Goal: Task Accomplishment & Management: Use online tool/utility

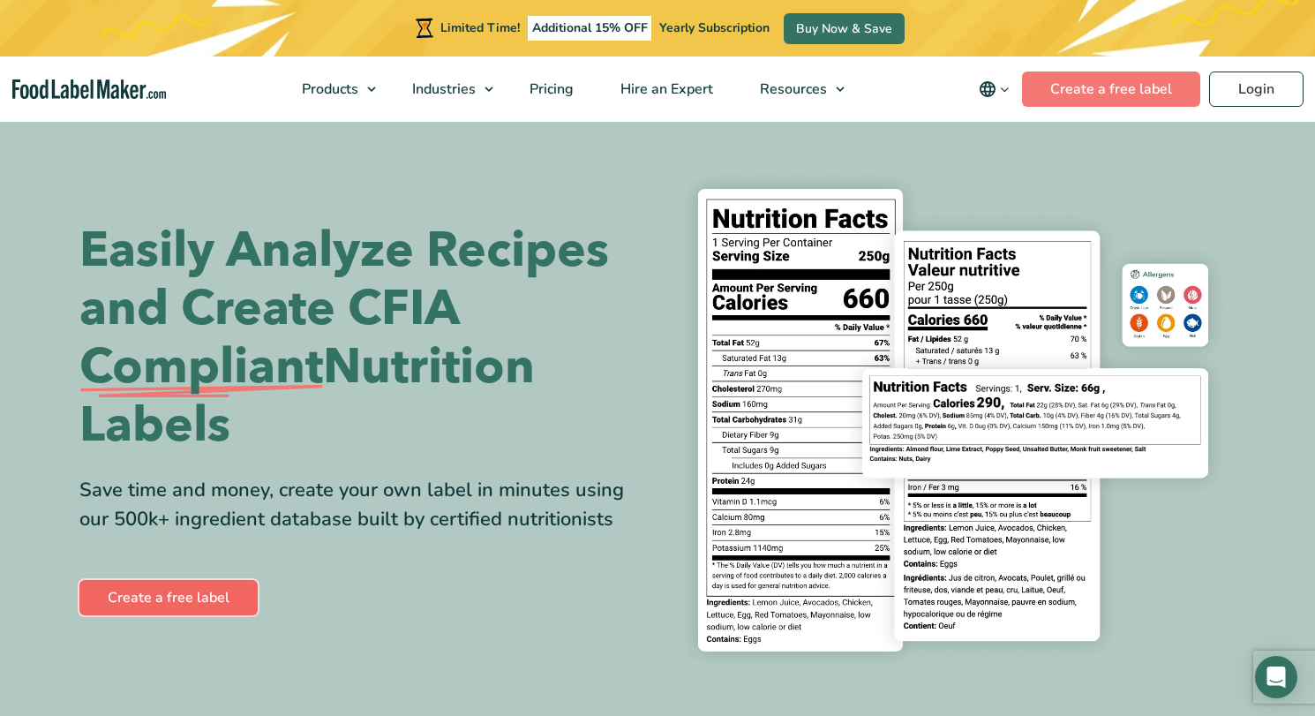
click at [156, 598] on link "Create a free label" at bounding box center [168, 597] width 178 height 35
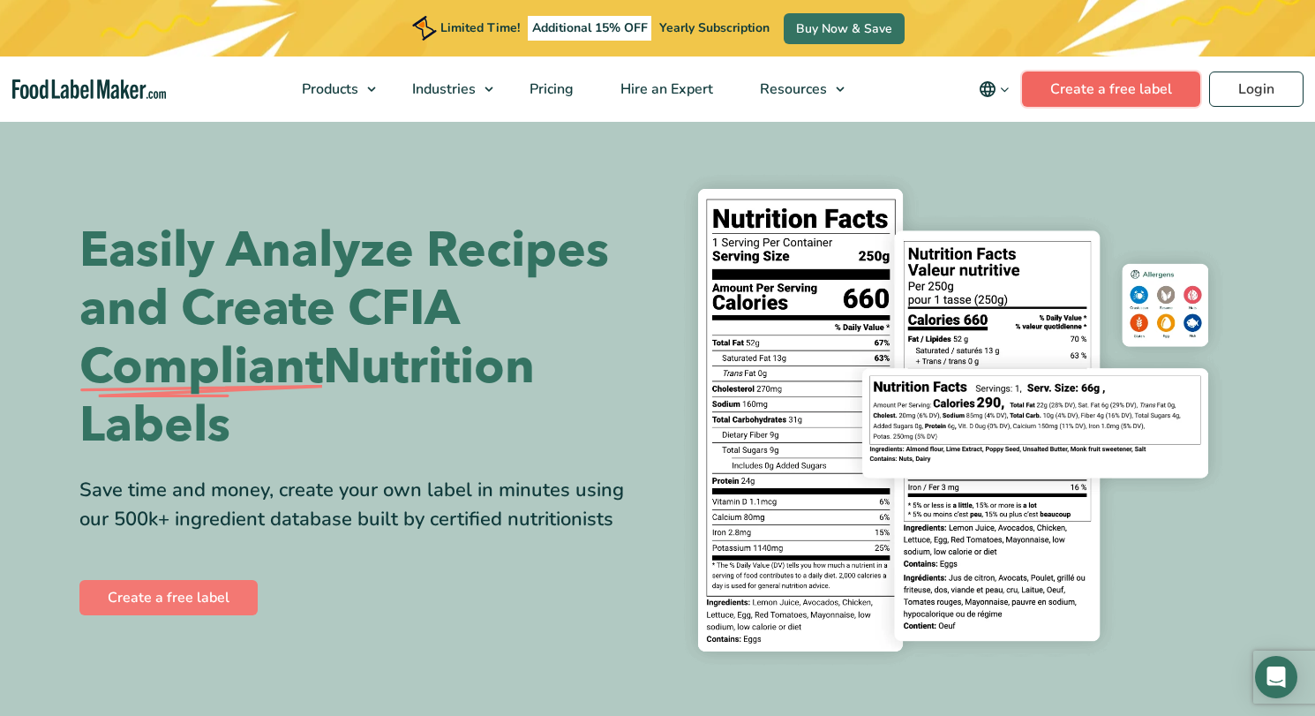
click at [1134, 84] on link "Create a free label" at bounding box center [1111, 88] width 178 height 35
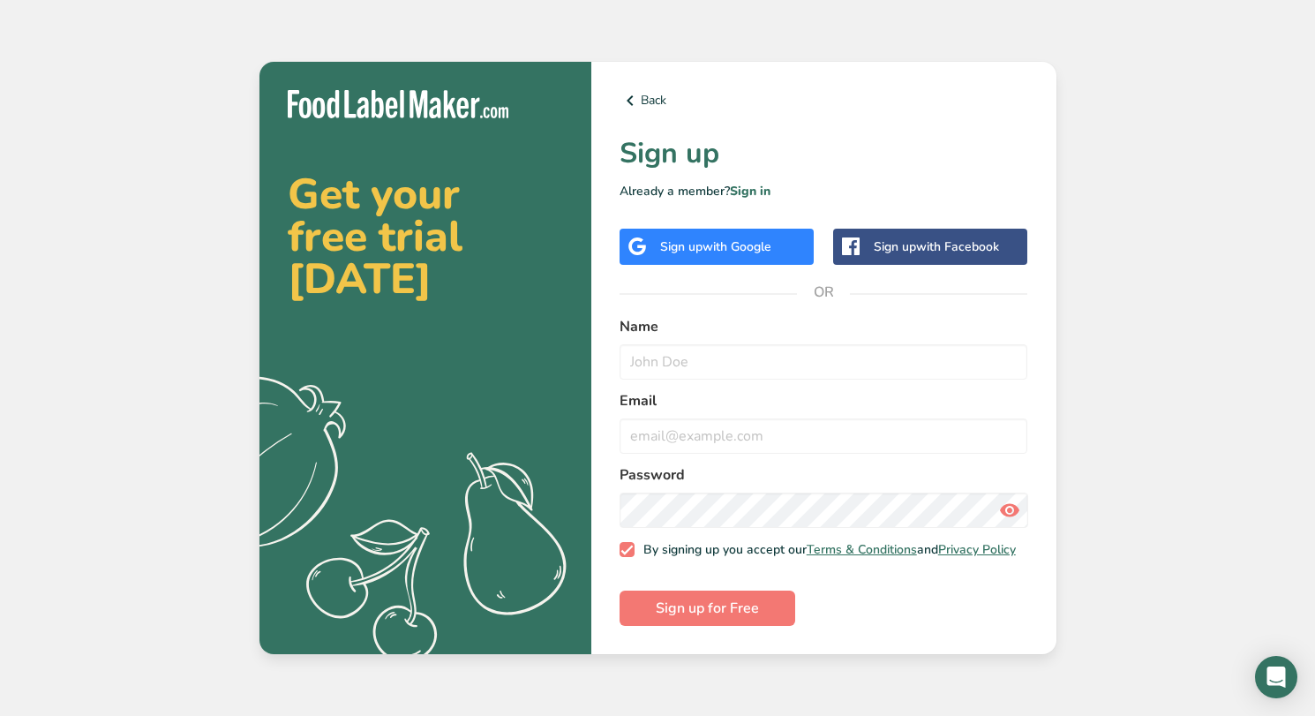
click at [749, 251] on div "Sign up with Google" at bounding box center [717, 247] width 194 height 36
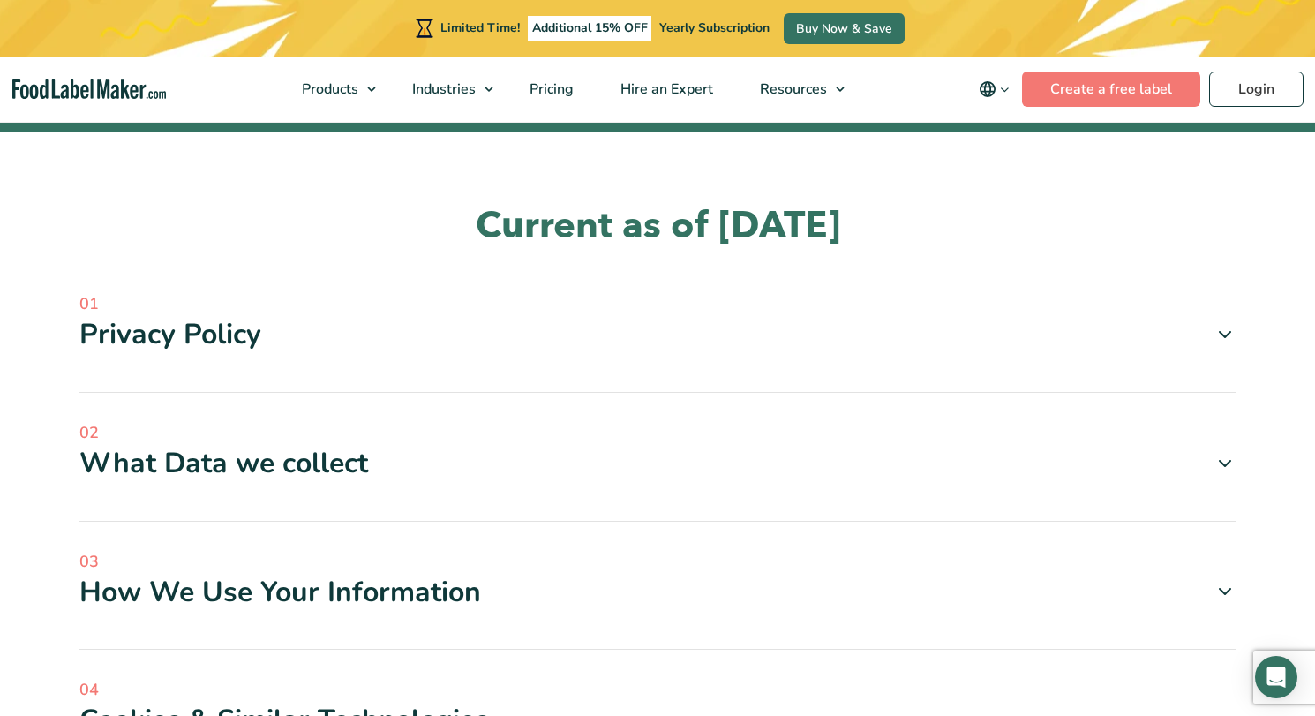
scroll to position [320, 0]
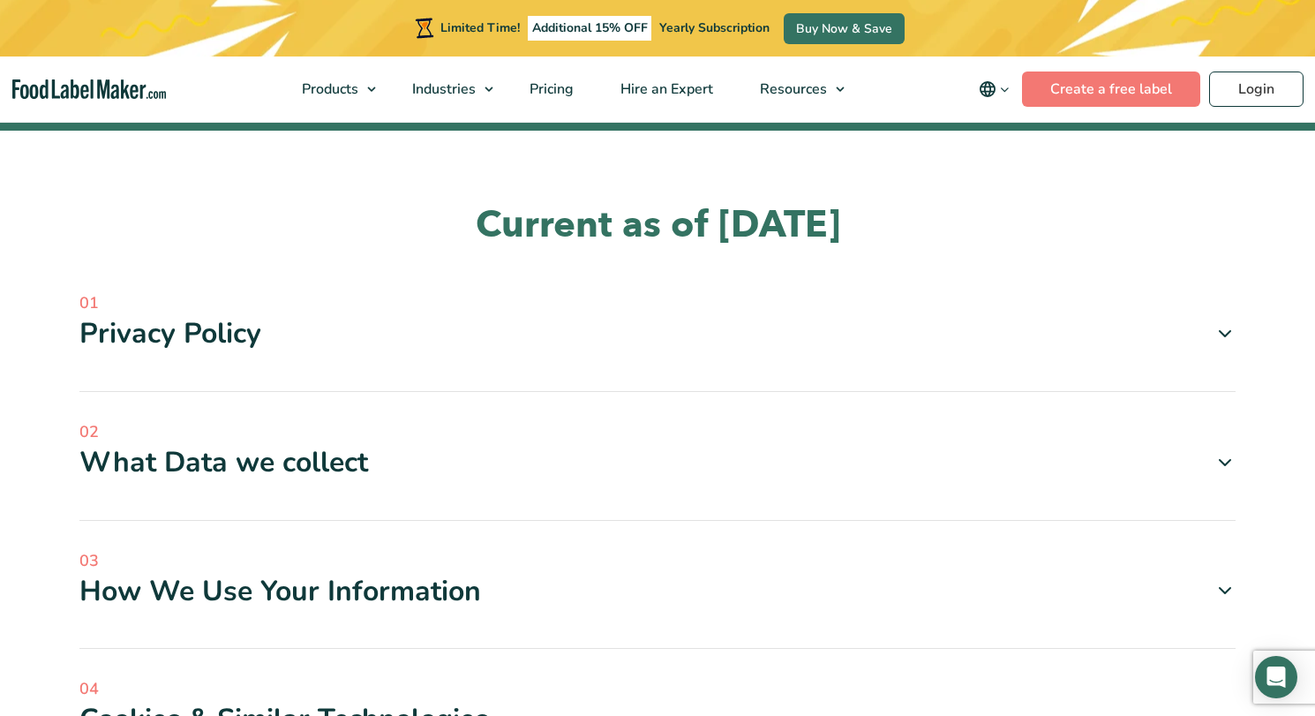
click at [417, 462] on div "What Data we collect" at bounding box center [657, 462] width 1156 height 37
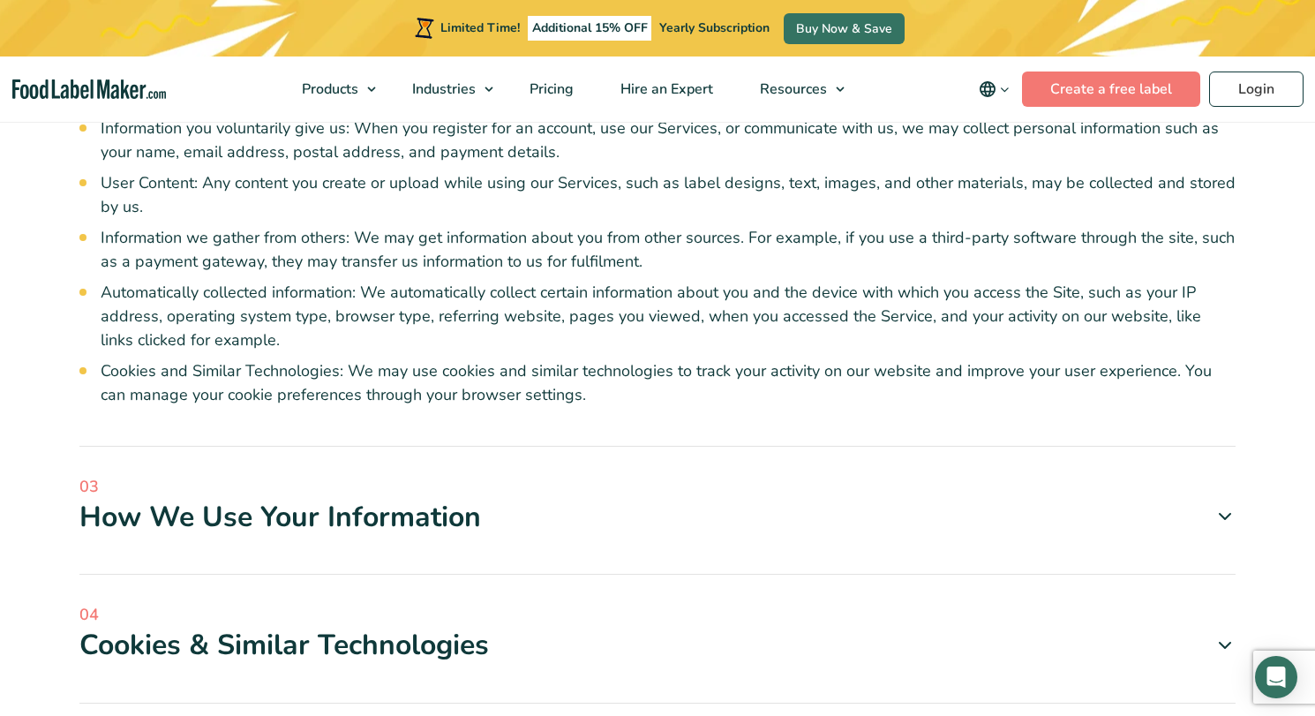
scroll to position [711, 0]
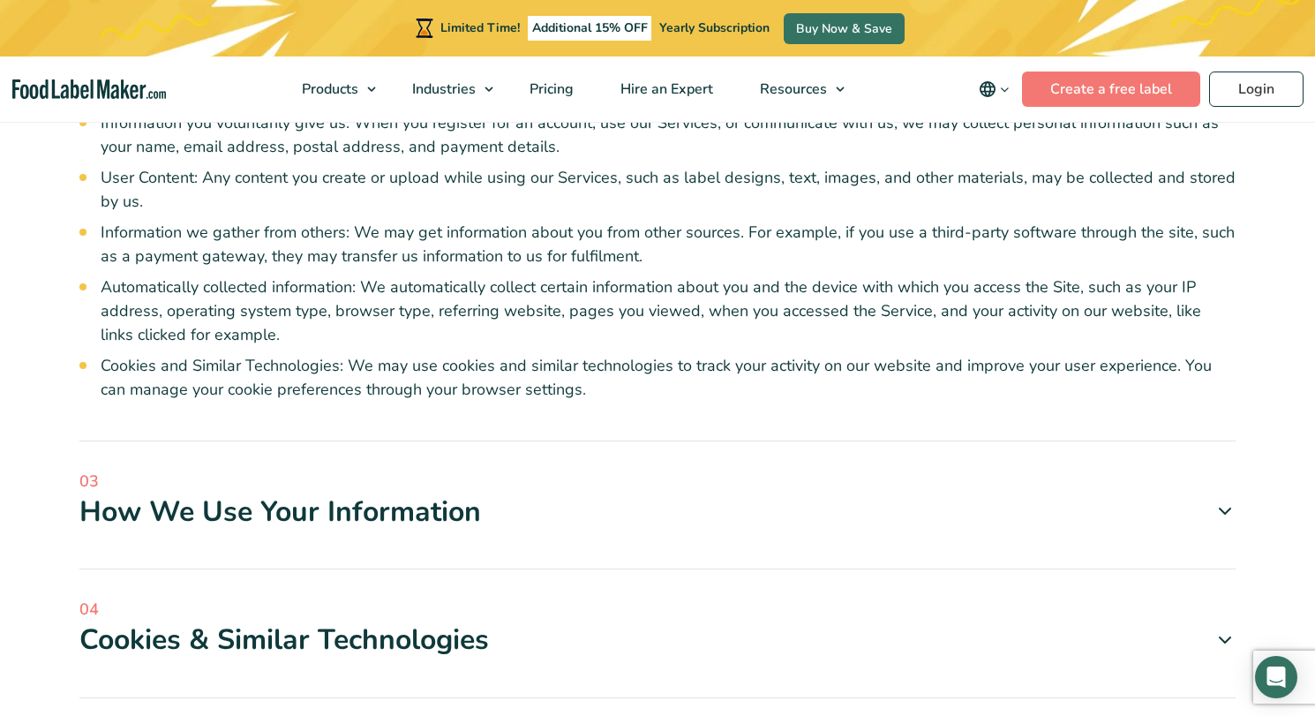
click at [331, 564] on div "03 How We Use Your Information To Provide and Improve Services: We use your per…" at bounding box center [657, 520] width 1156 height 101
click at [189, 513] on div "How We Use Your Information" at bounding box center [657, 511] width 1156 height 37
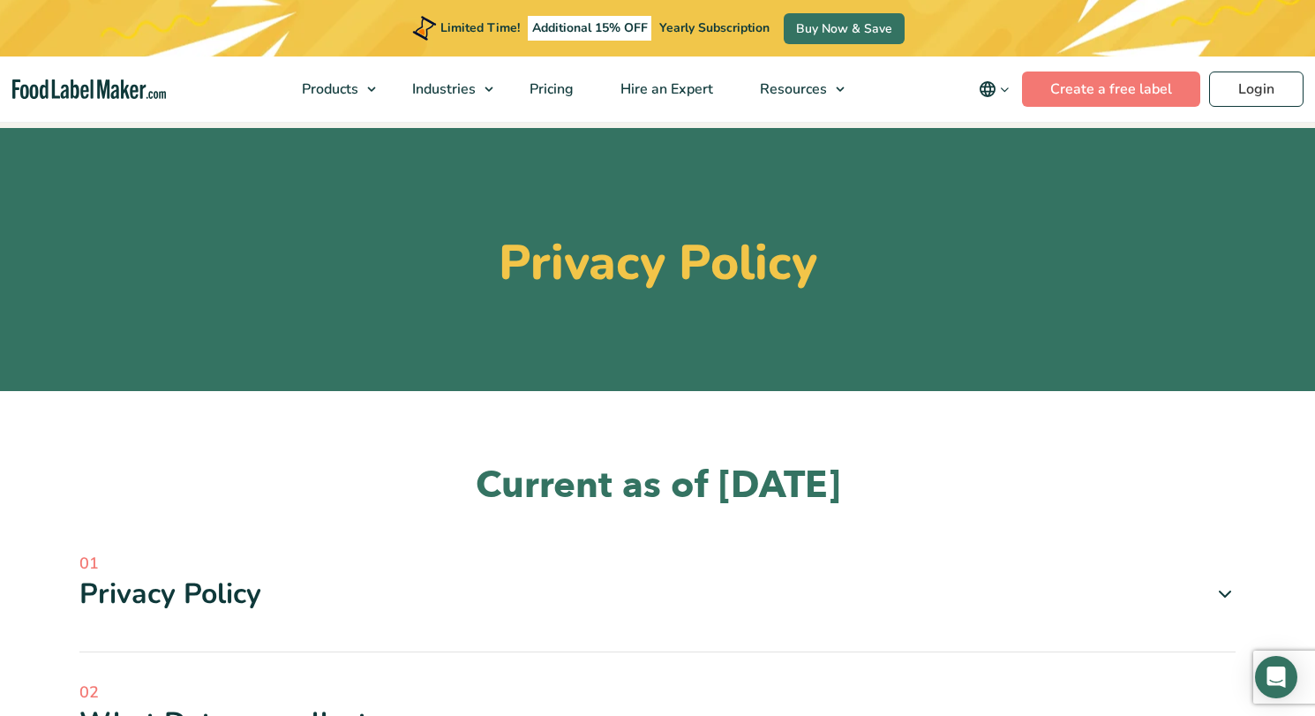
scroll to position [0, 0]
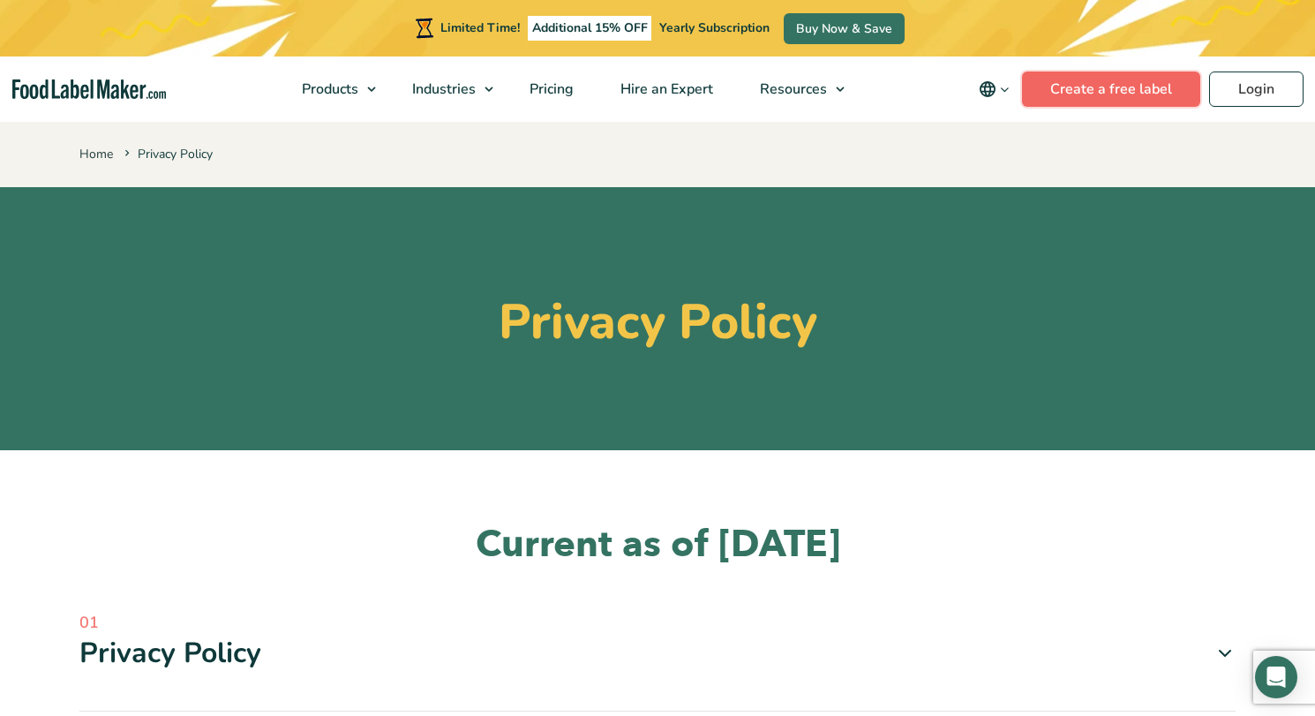
click at [1137, 92] on link "Create a free label" at bounding box center [1111, 88] width 178 height 35
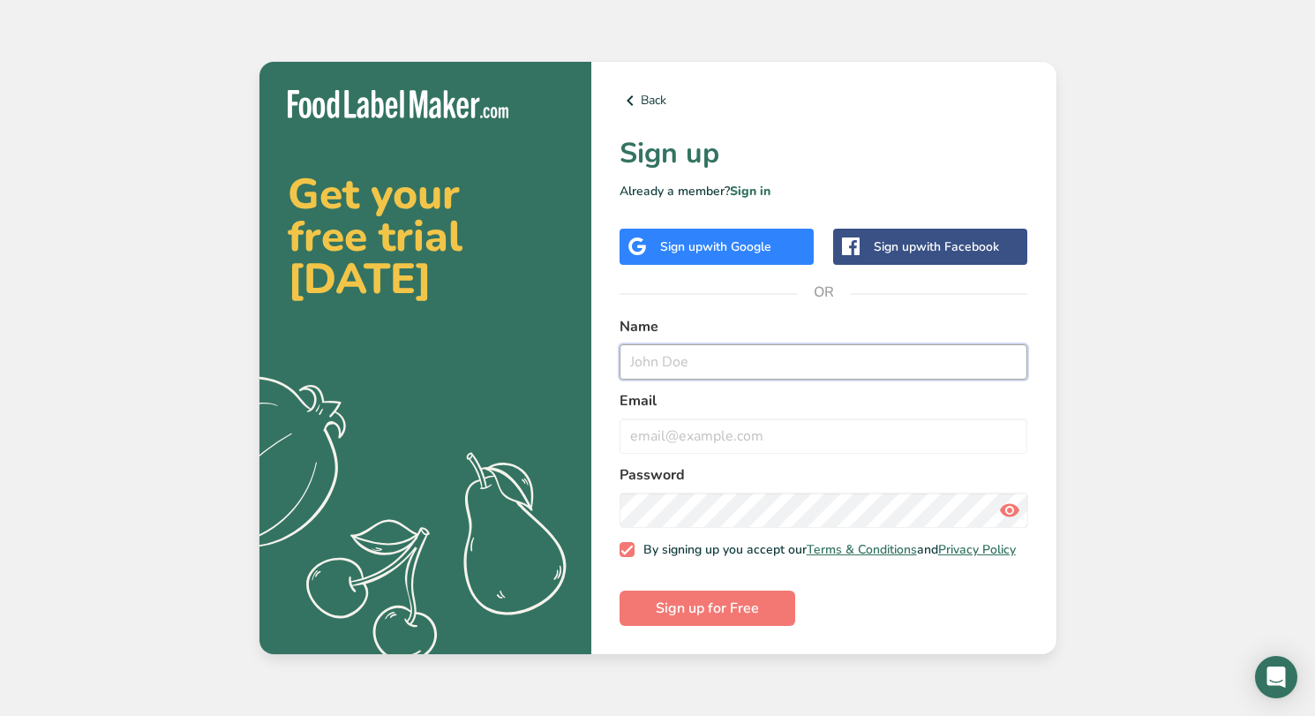
click at [663, 363] on input "text" at bounding box center [824, 361] width 409 height 35
click at [750, 245] on span "with Google" at bounding box center [737, 246] width 69 height 17
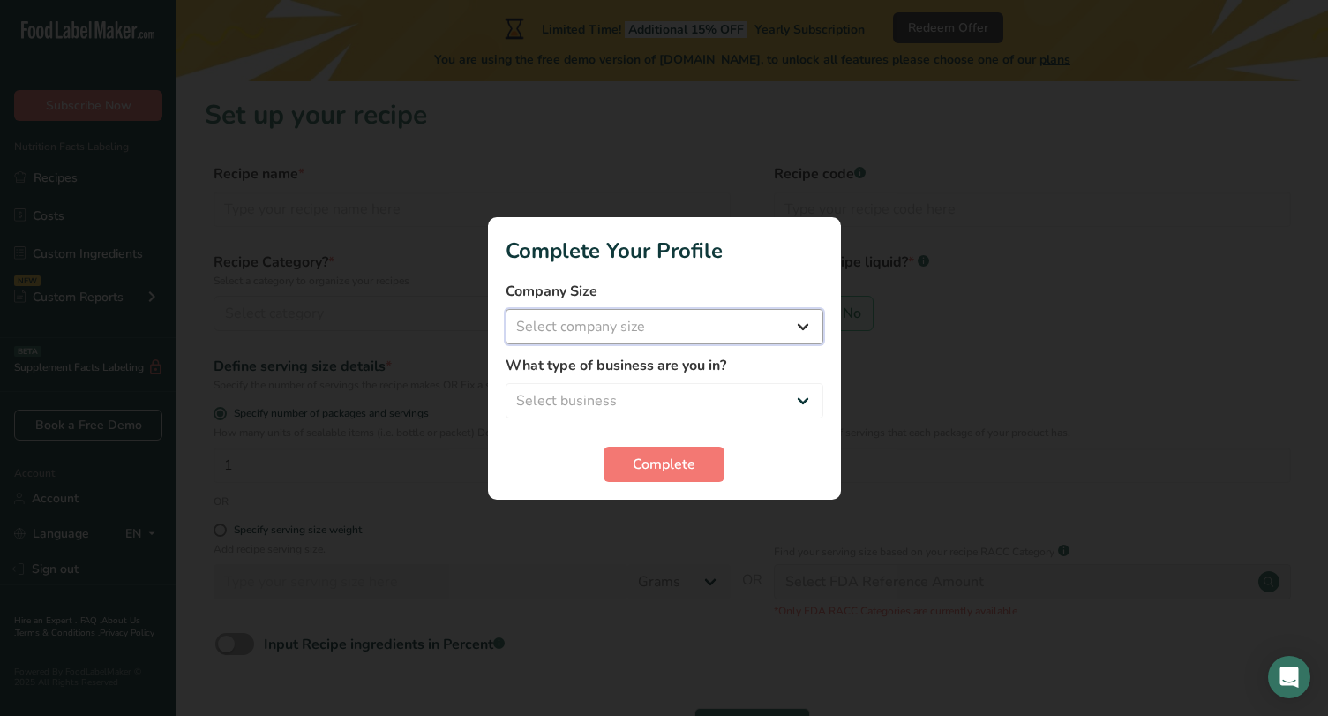
click at [612, 327] on select "Select company size Fewer than 10 Employees 10 to 50 Employees 51 to 500 Employ…" at bounding box center [665, 326] width 318 height 35
click at [506, 309] on select "Select company size Fewer than 10 Employees 10 to 50 Employees 51 to 500 Employ…" at bounding box center [665, 326] width 318 height 35
click at [585, 323] on select "Fewer than 10 Employees 10 to 50 Employees 51 to 500 Employees Over 500 Employe…" at bounding box center [665, 326] width 318 height 35
select select "1"
click at [506, 309] on select "Fewer than 10 Employees 10 to 50 Employees 51 to 500 Employees Over 500 Employe…" at bounding box center [665, 326] width 318 height 35
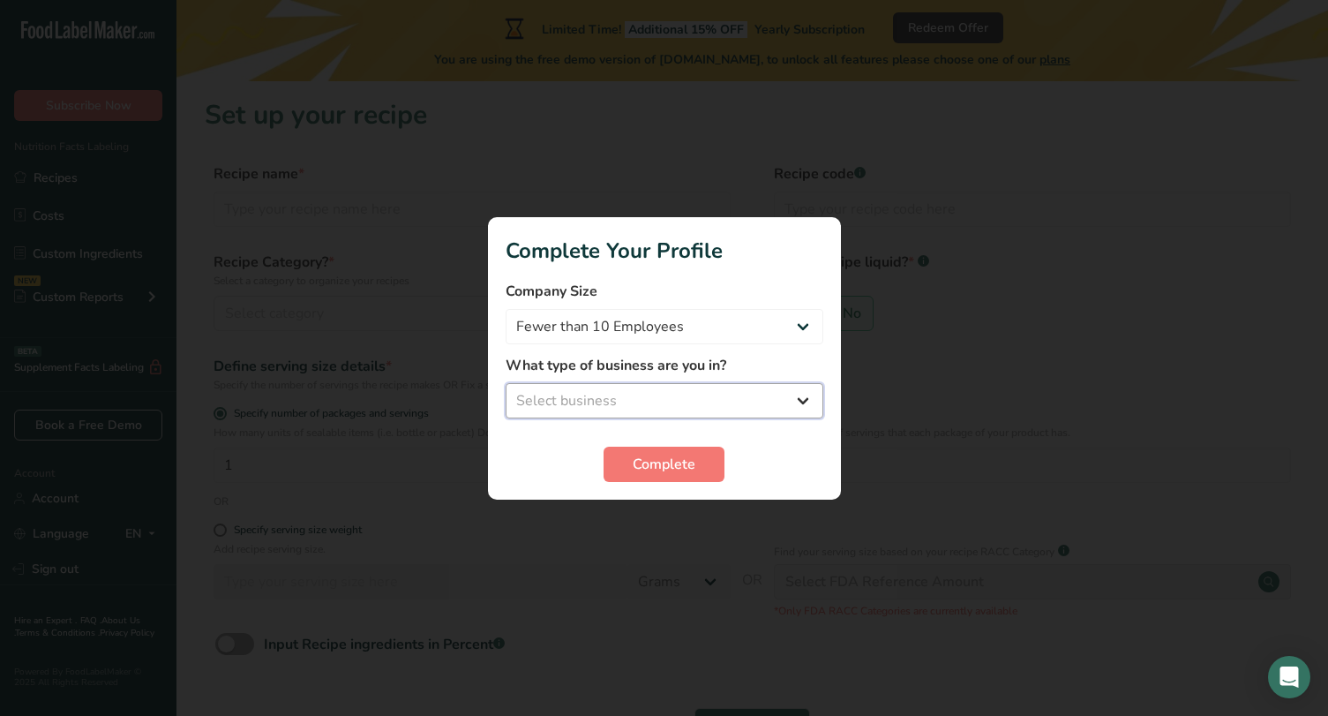
click at [564, 402] on select "Select business Packaged Food Manufacturer Restaurant & Cafe Bakery Meal Plans …" at bounding box center [665, 400] width 318 height 35
click at [506, 383] on select "Select business Packaged Food Manufacturer Restaurant & Cafe Bakery Meal Plans …" at bounding box center [665, 400] width 318 height 35
click at [580, 413] on select "Packaged Food Manufacturer Restaurant & Cafe Bakery Meal Plans & Catering Compa…" at bounding box center [665, 400] width 318 height 35
click at [506, 383] on select "Packaged Food Manufacturer Restaurant & Cafe Bakery Meal Plans & Catering Compa…" at bounding box center [665, 400] width 318 height 35
click at [598, 402] on select "Packaged Food Manufacturer Restaurant & Cafe Bakery Meal Plans & Catering Compa…" at bounding box center [665, 400] width 318 height 35
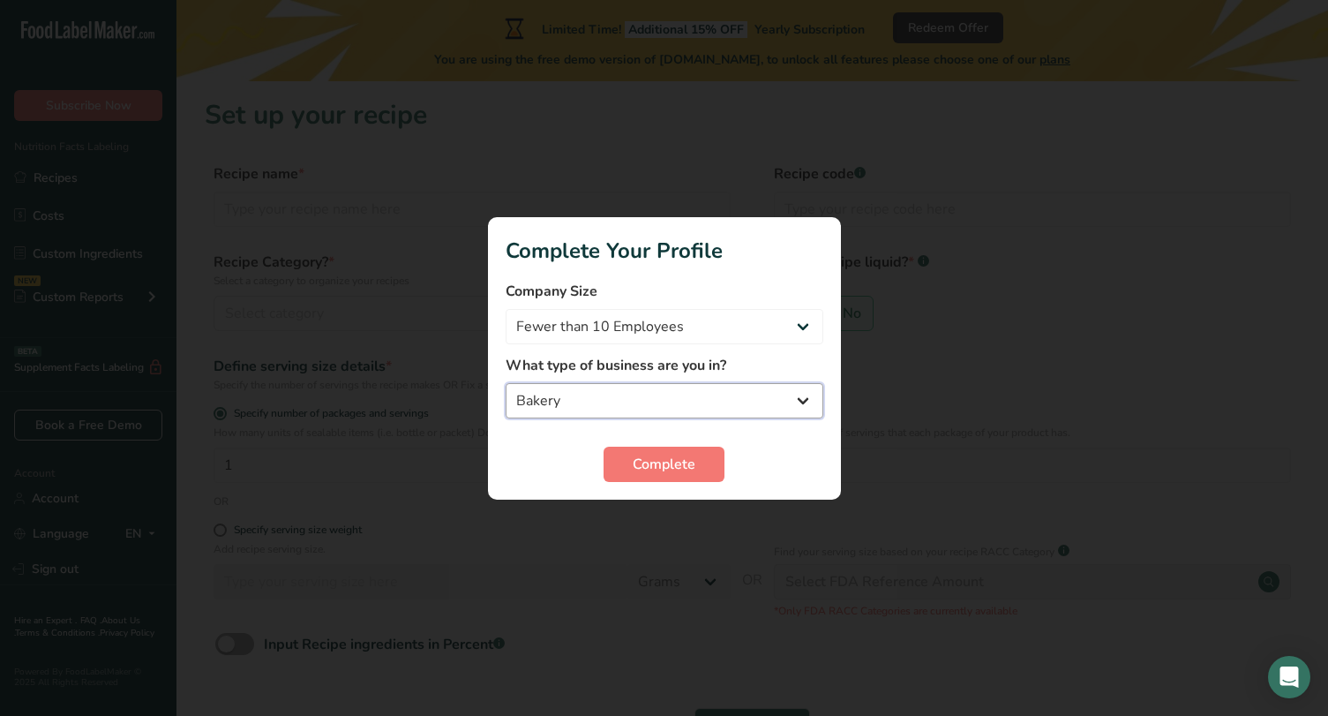
select select "2"
click at [506, 383] on select "Packaged Food Manufacturer Restaurant & Cafe Bakery Meal Plans & Catering Compa…" at bounding box center [665, 400] width 318 height 35
click at [636, 470] on span "Complete" at bounding box center [664, 464] width 63 height 21
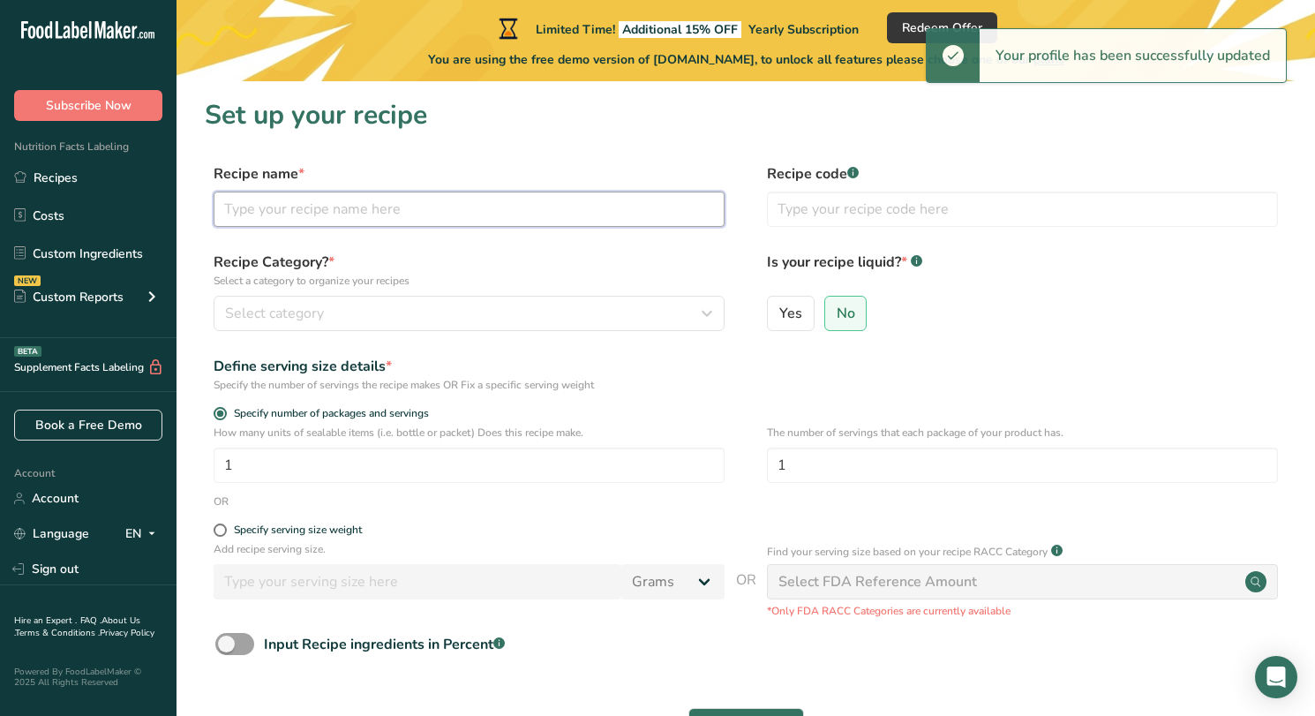
click at [314, 206] on input "text" at bounding box center [469, 209] width 511 height 35
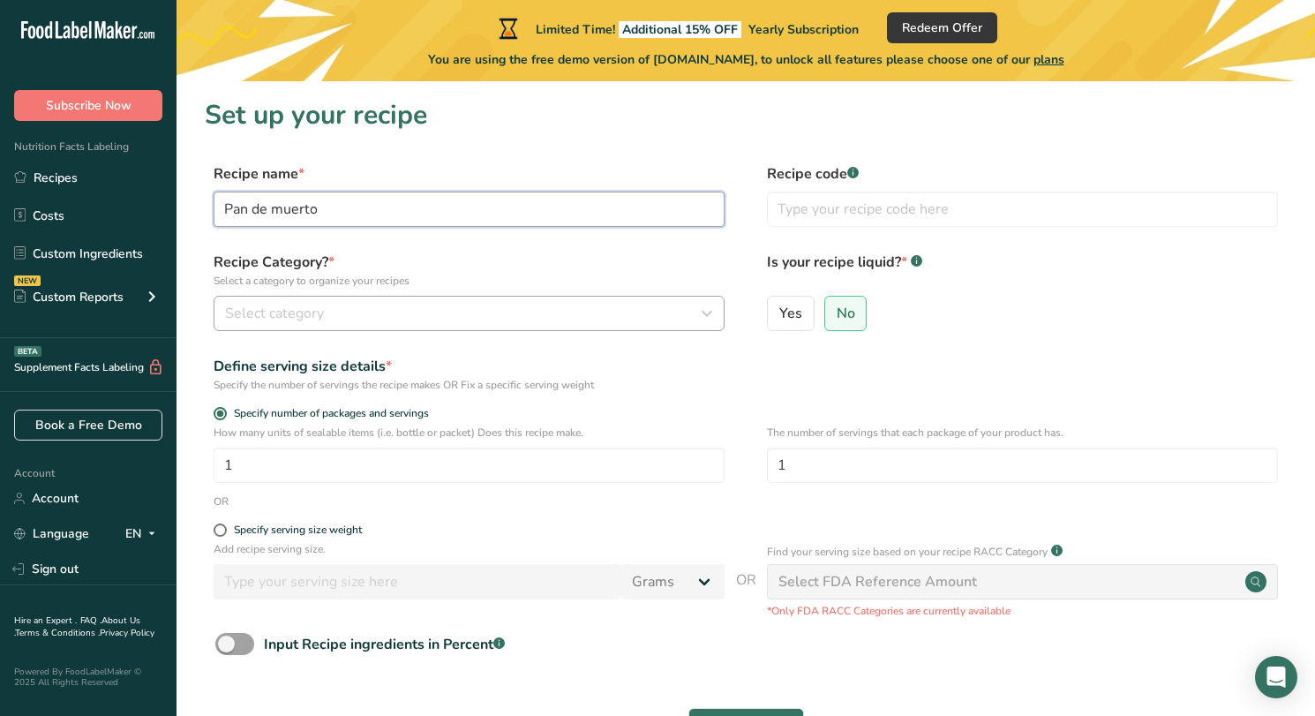
type input "Pan de muerto"
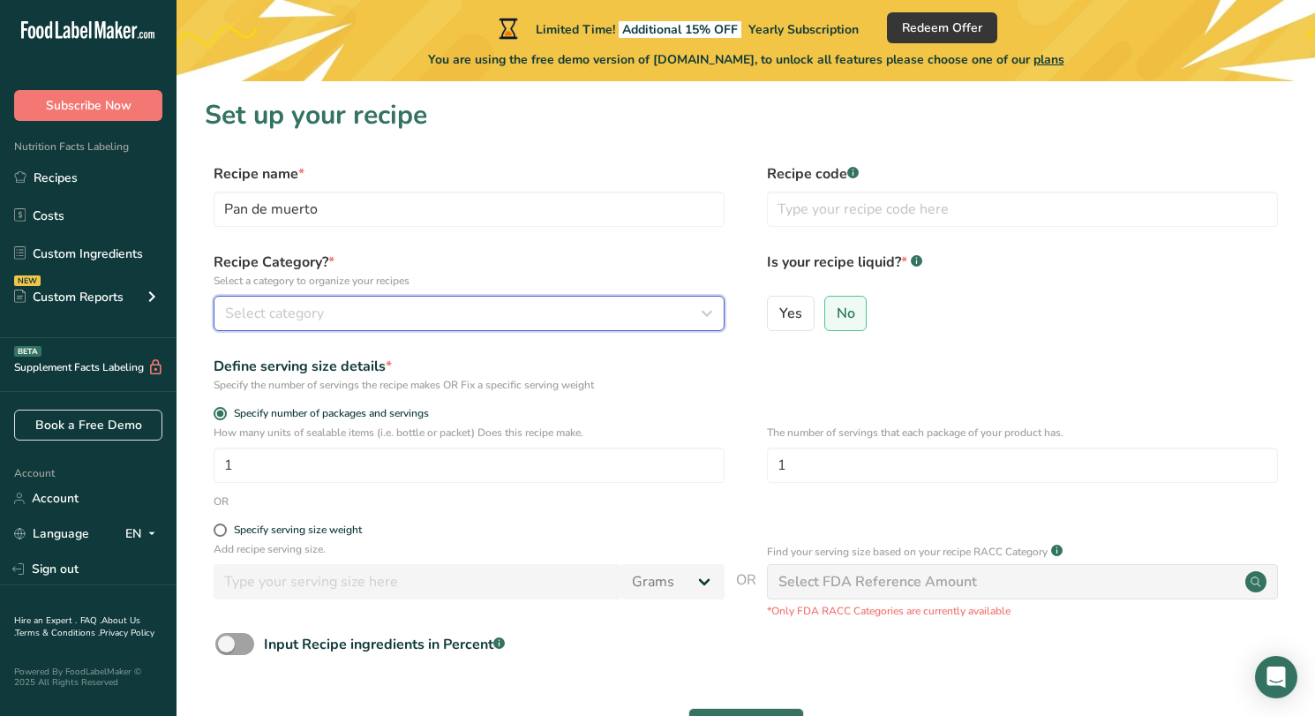
click at [293, 319] on span "Select category" at bounding box center [274, 313] width 99 height 21
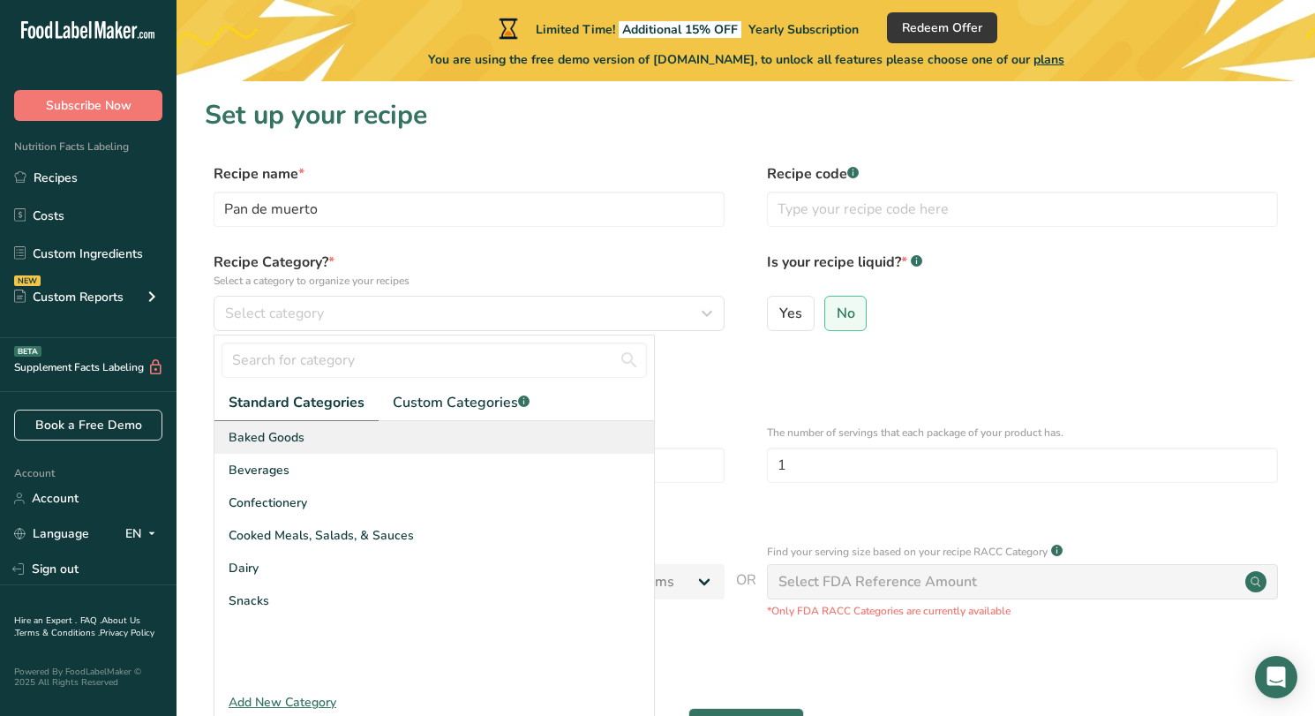
click at [275, 442] on span "Baked Goods" at bounding box center [267, 437] width 76 height 19
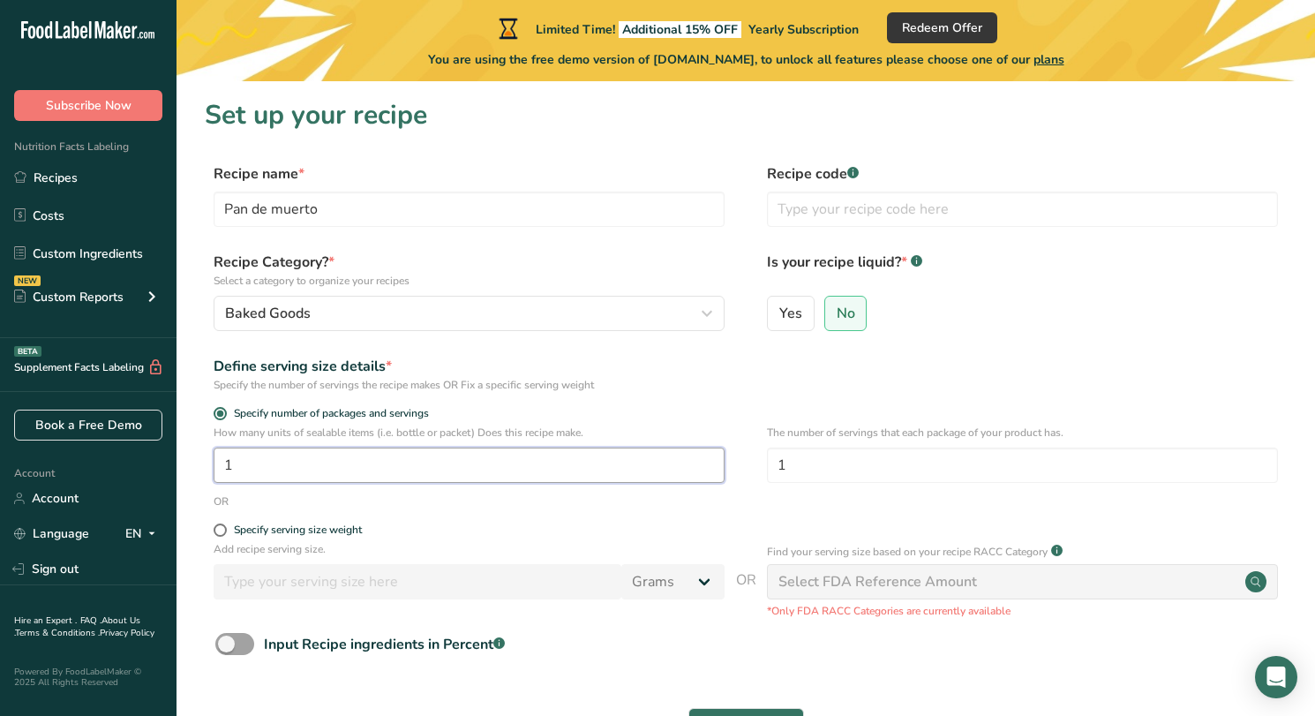
click at [275, 463] on input "1" at bounding box center [469, 465] width 511 height 35
type input "22"
click at [219, 531] on span at bounding box center [220, 529] width 13 height 13
click at [219, 531] on input "Specify serving size weight" at bounding box center [219, 529] width 11 height 11
radio input "true"
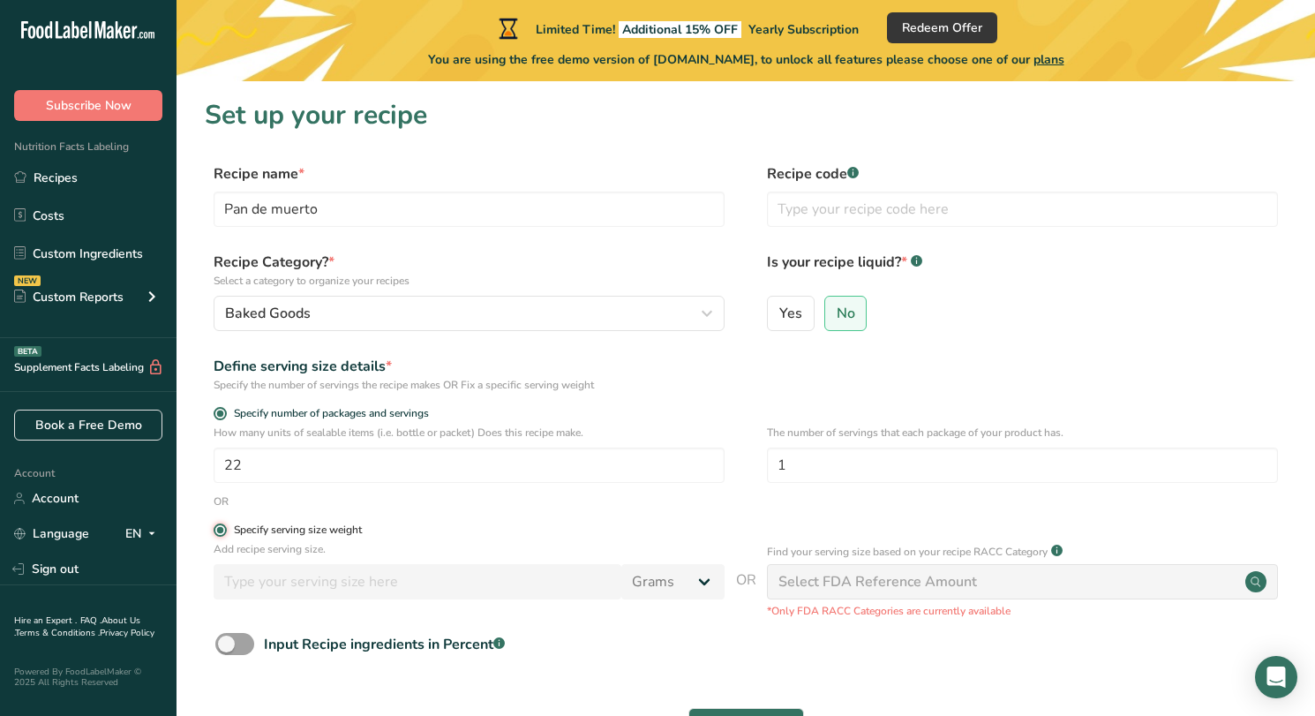
radio input "false"
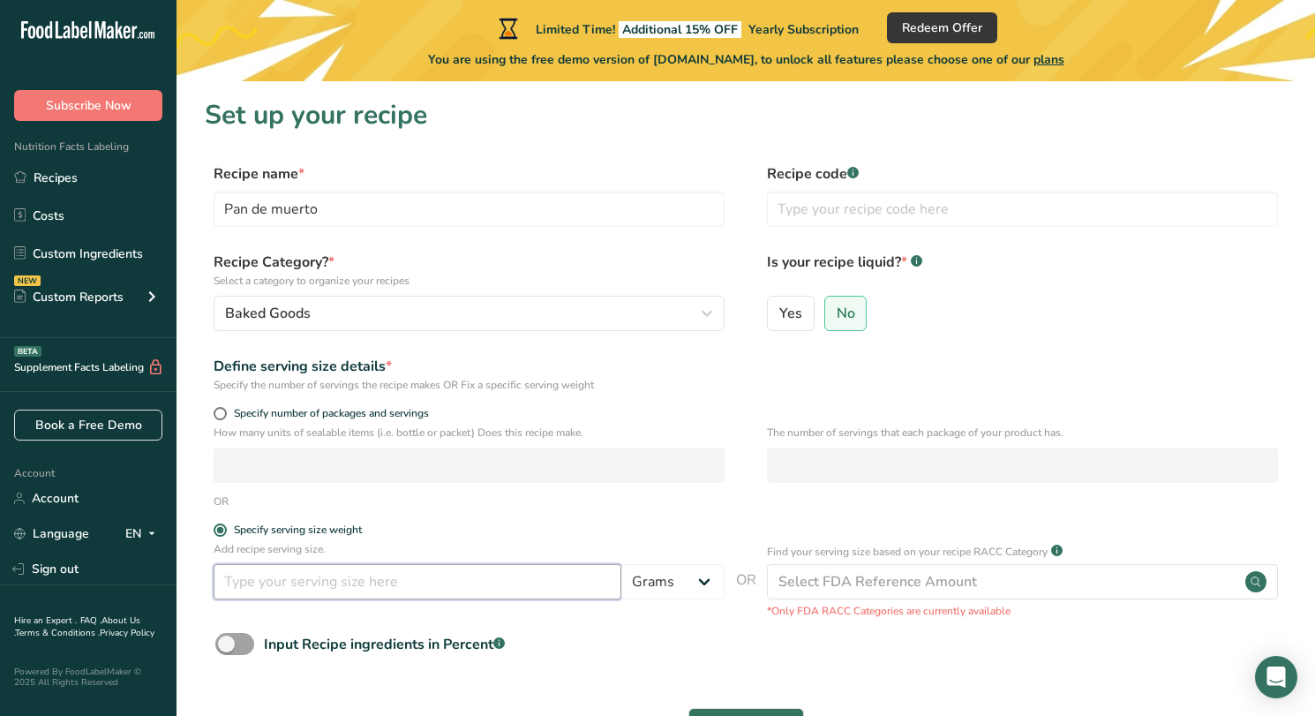
click at [260, 585] on input "number" at bounding box center [418, 581] width 408 height 35
click at [843, 313] on span "No" at bounding box center [846, 314] width 19 height 18
click at [837, 313] on input "No" at bounding box center [830, 312] width 11 height 11
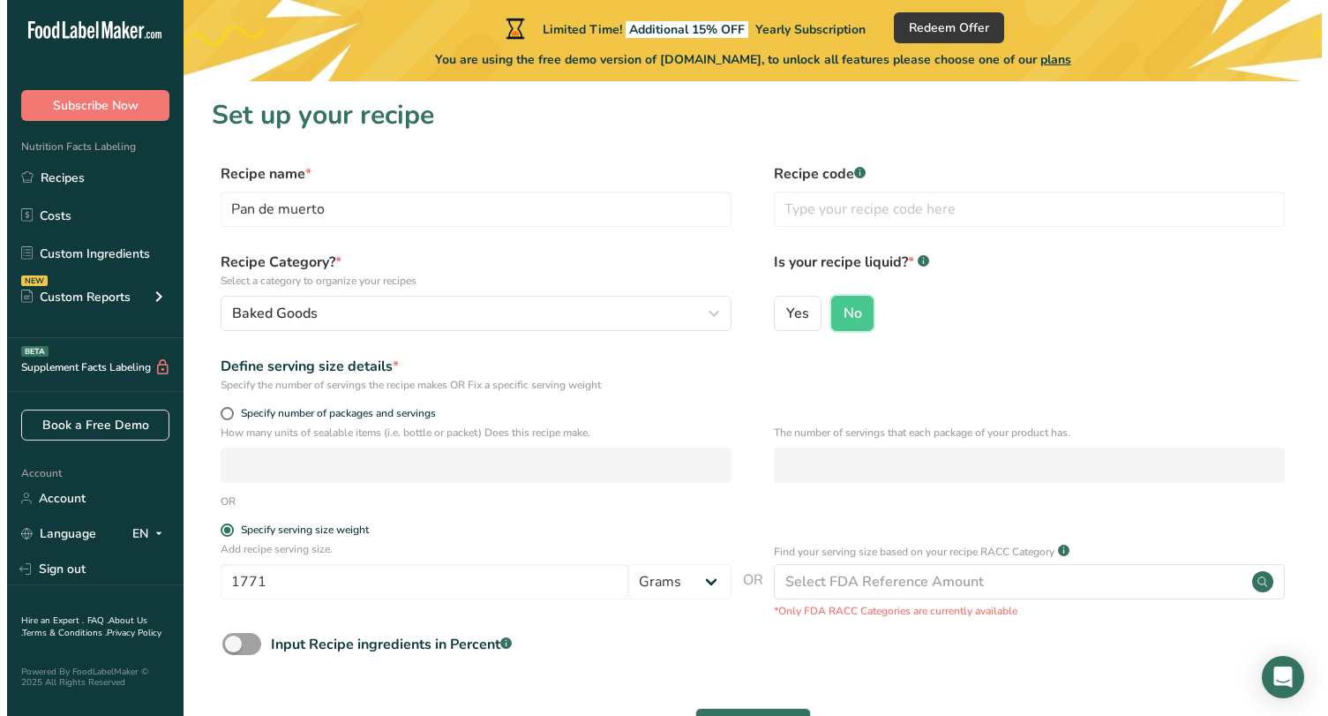
scroll to position [123, 0]
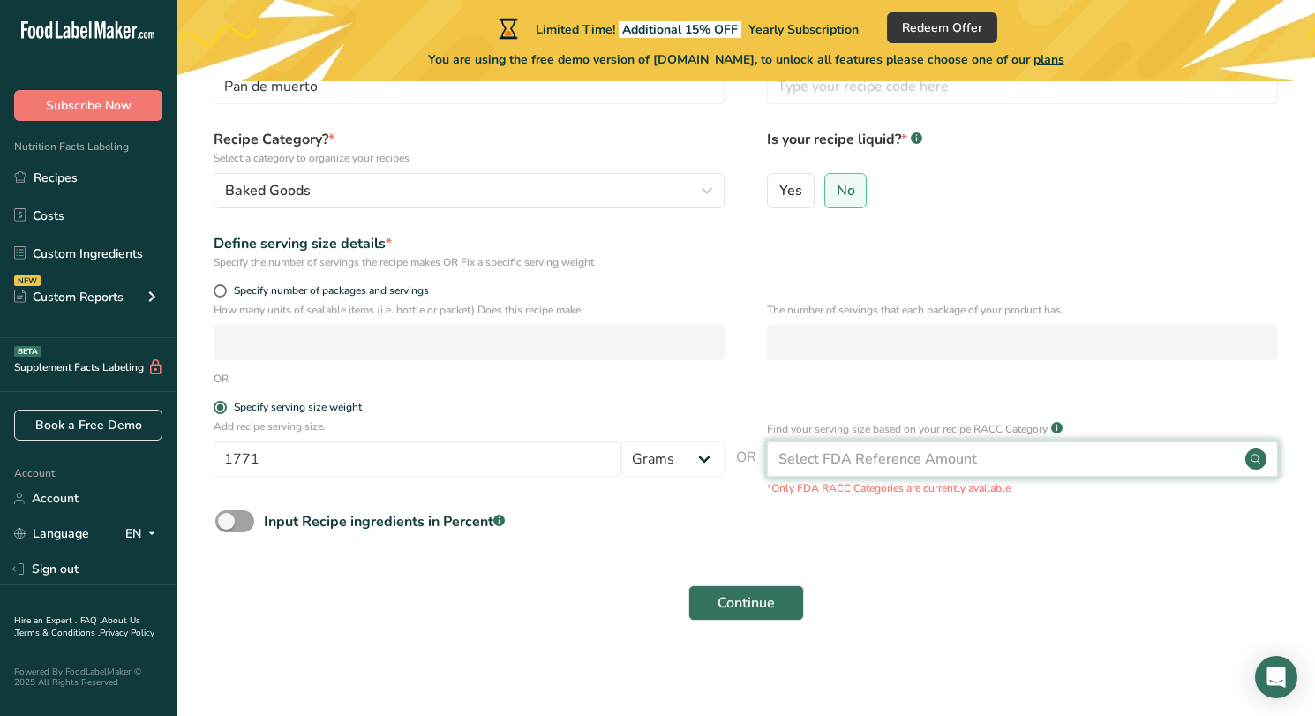
click at [788, 468] on div "Select FDA Reference Amount" at bounding box center [878, 458] width 199 height 21
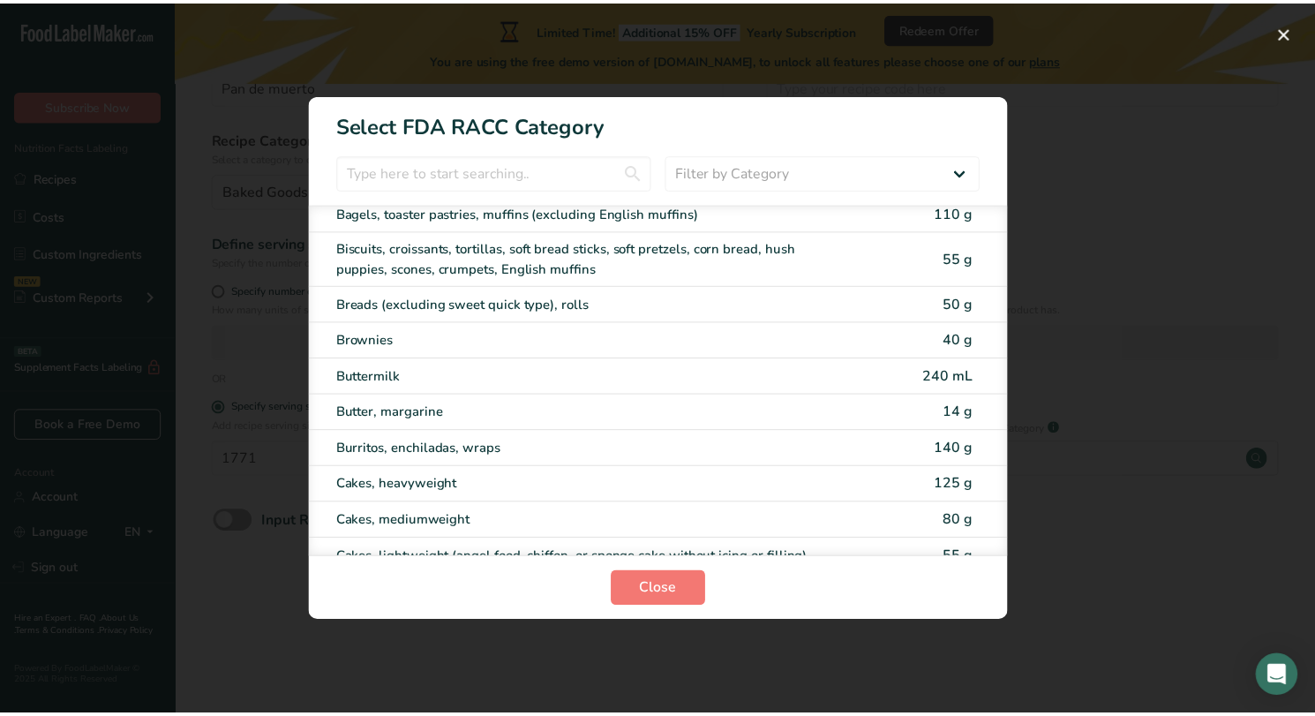
scroll to position [0, 0]
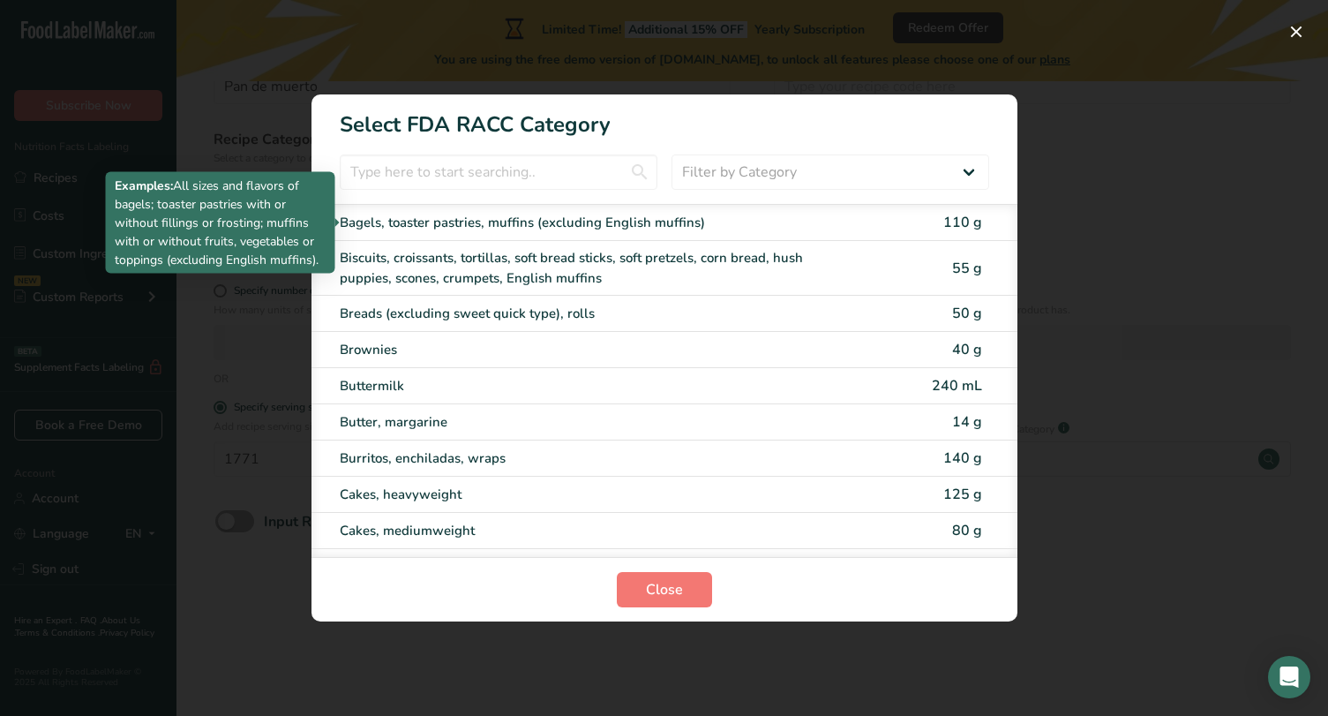
click at [539, 229] on div "Bagels, toaster pastries, muffins (excluding English muffins)" at bounding box center [590, 223] width 501 height 20
type input "110"
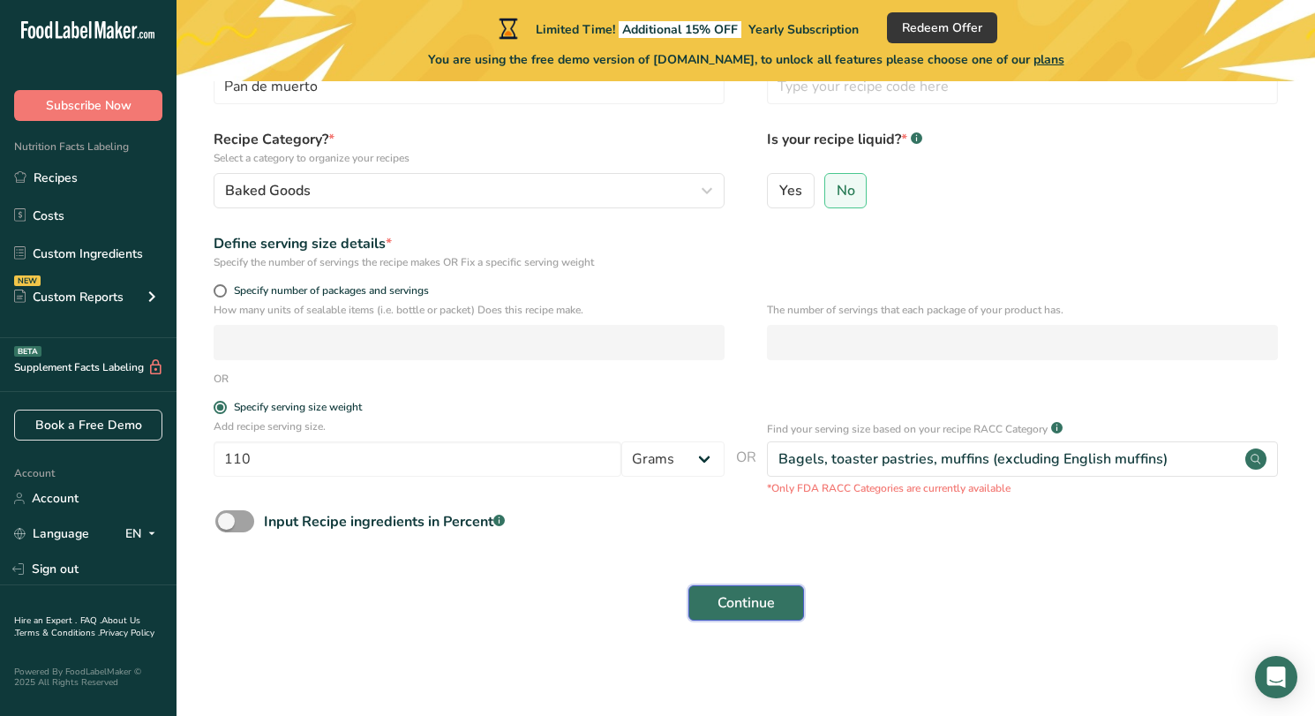
click at [750, 608] on span "Continue" at bounding box center [746, 602] width 57 height 21
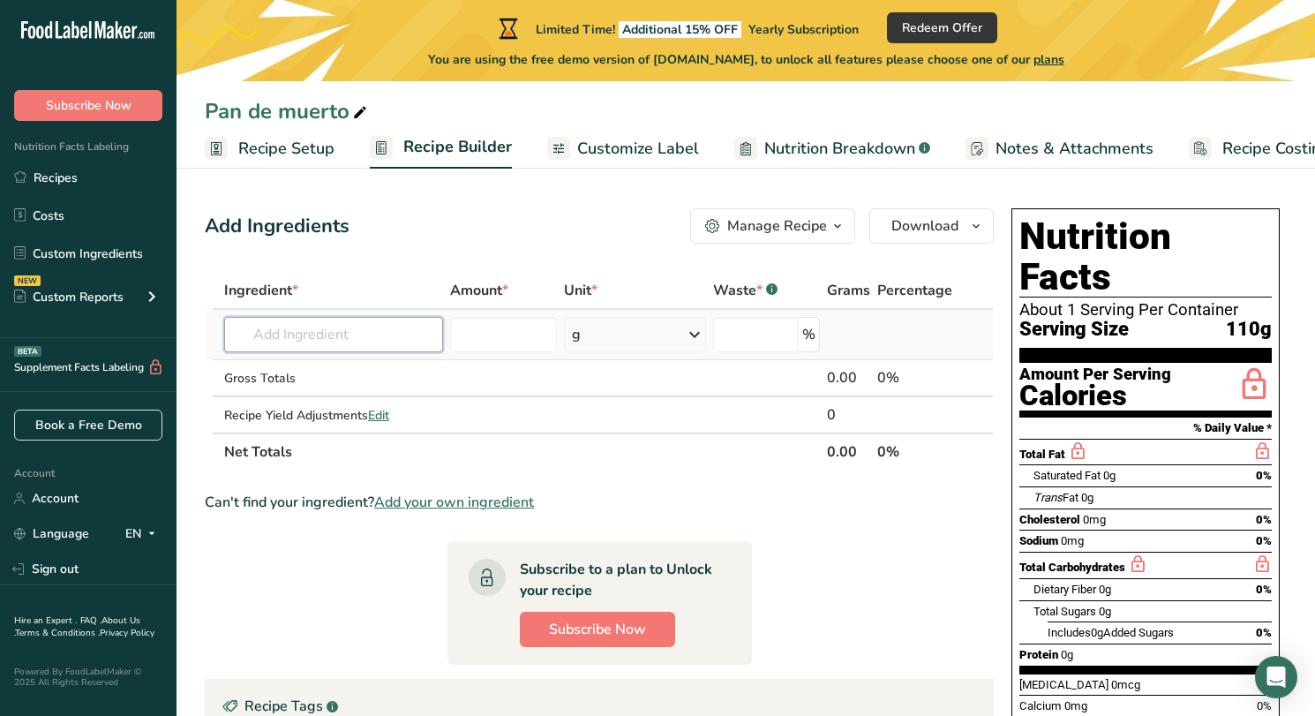
click at [412, 336] on input "text" at bounding box center [333, 334] width 219 height 35
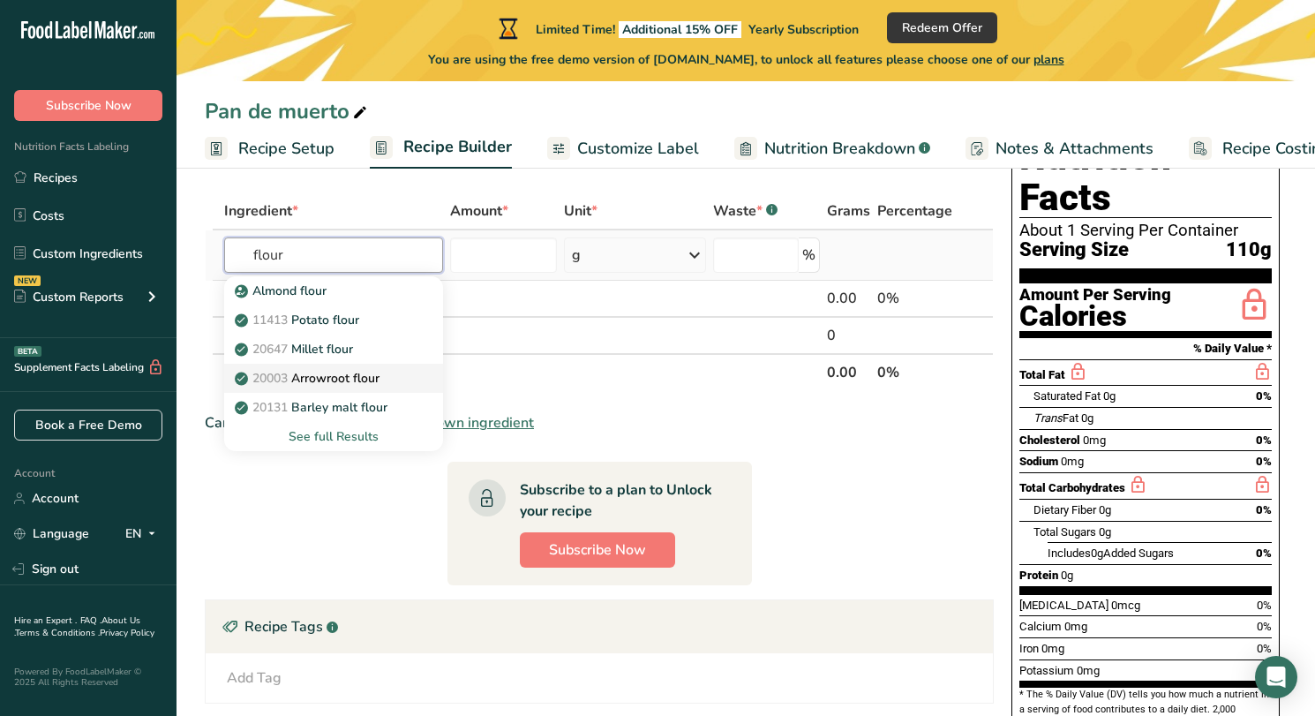
scroll to position [66, 0]
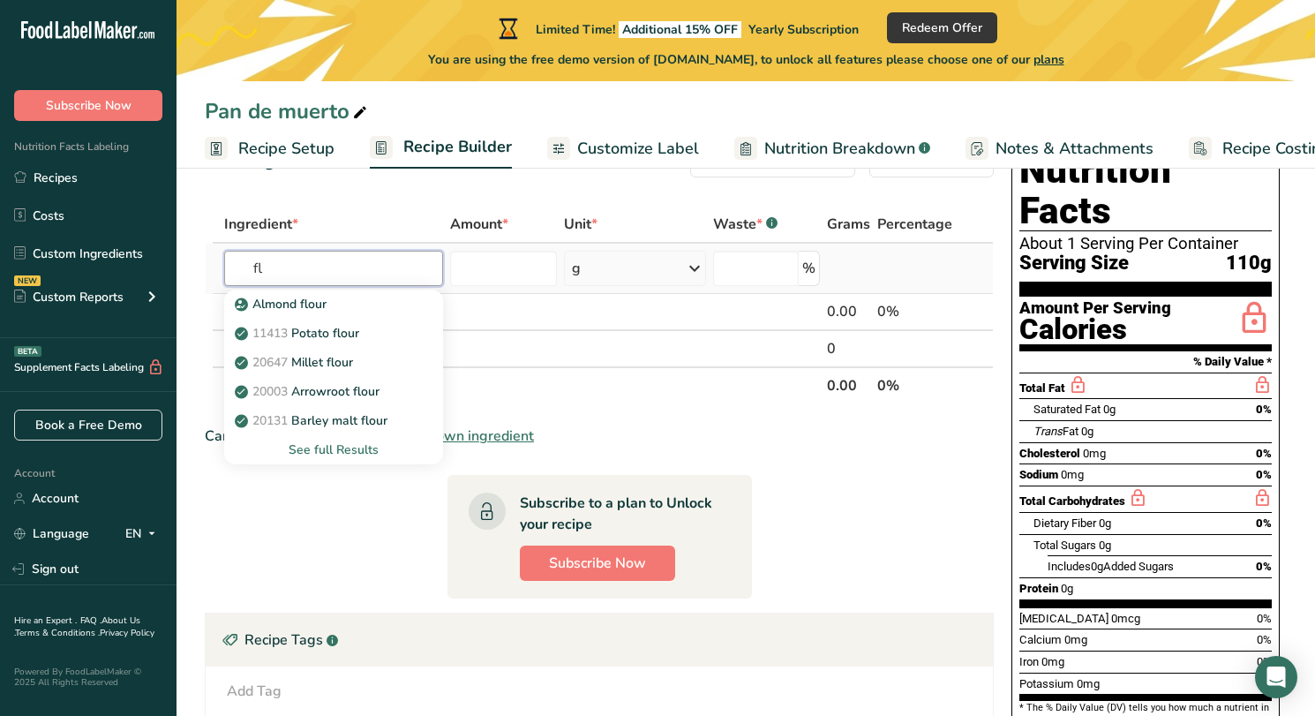
type input "f"
type input "wheat"
click at [313, 535] on section "Ingredient * Amount * Unit * Waste * .a-a{fill:#347362;}.b-a{fill:#fff;} Grams …" at bounding box center [599, 540] width 789 height 669
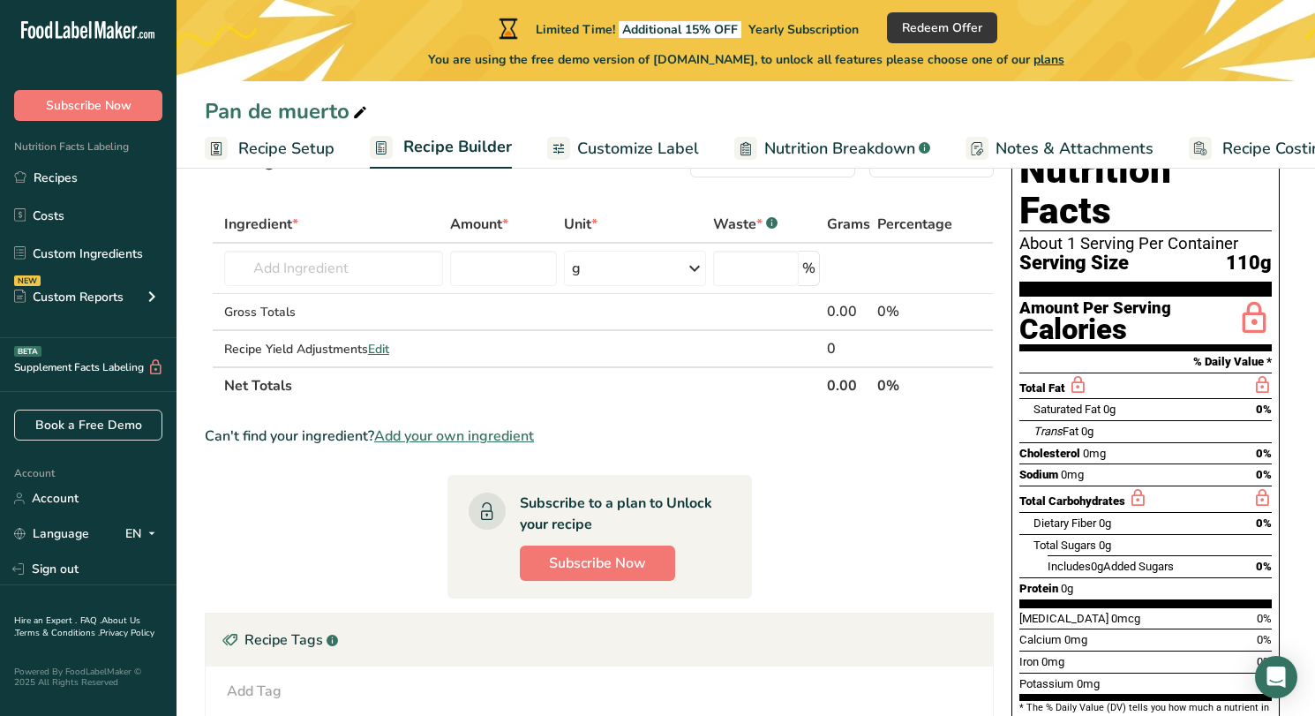
scroll to position [0, 0]
